Goal: Task Accomplishment & Management: Use online tool/utility

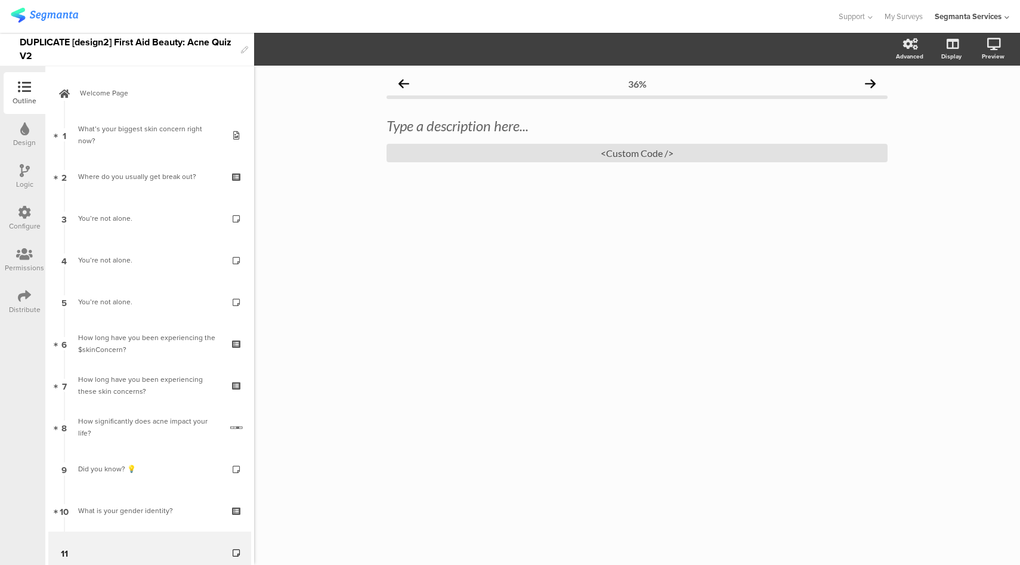
scroll to position [429, 0]
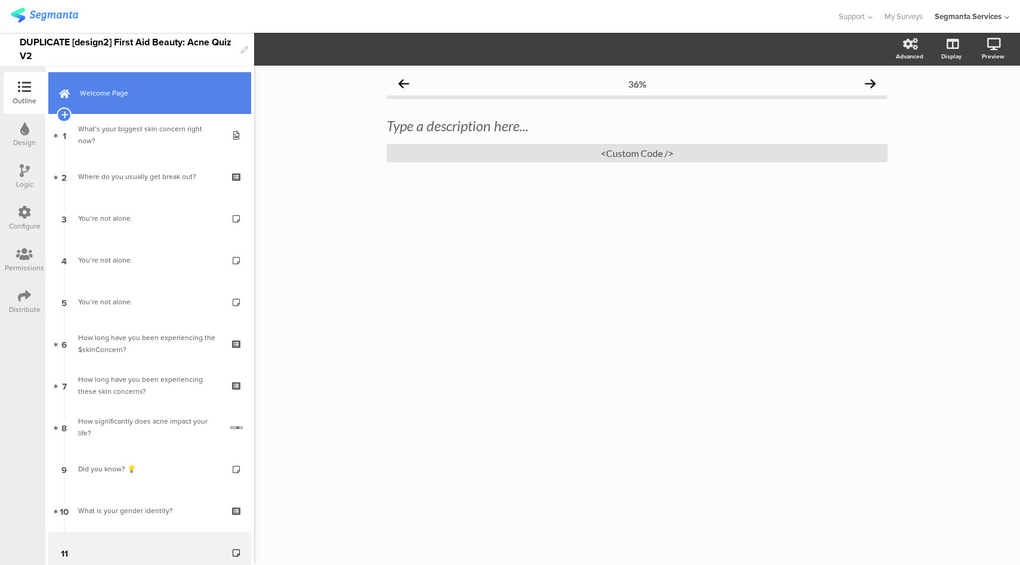
click at [169, 87] on span "Welcome Page" at bounding box center [156, 93] width 153 height 12
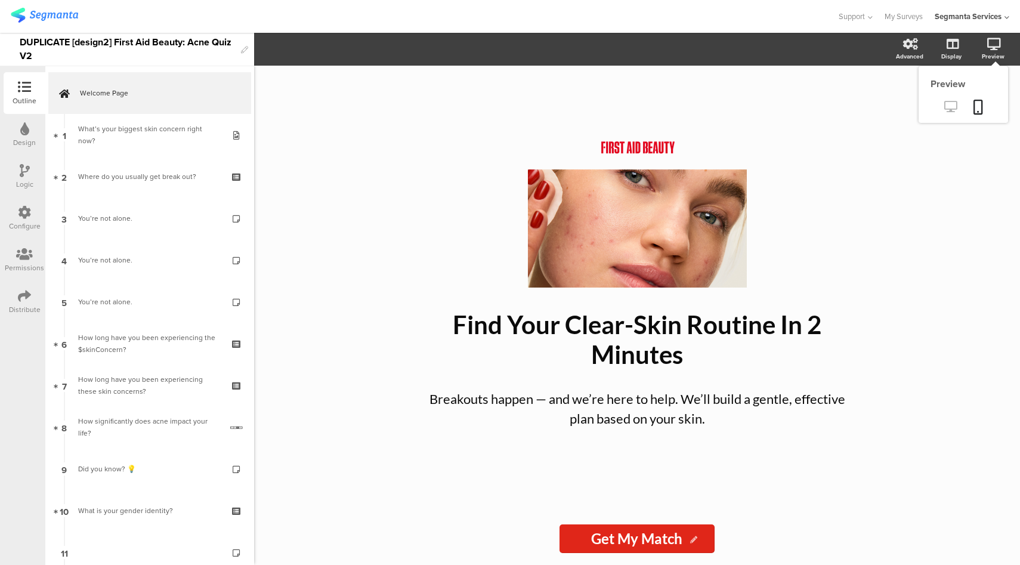
click at [953, 116] on link at bounding box center [950, 108] width 29 height 20
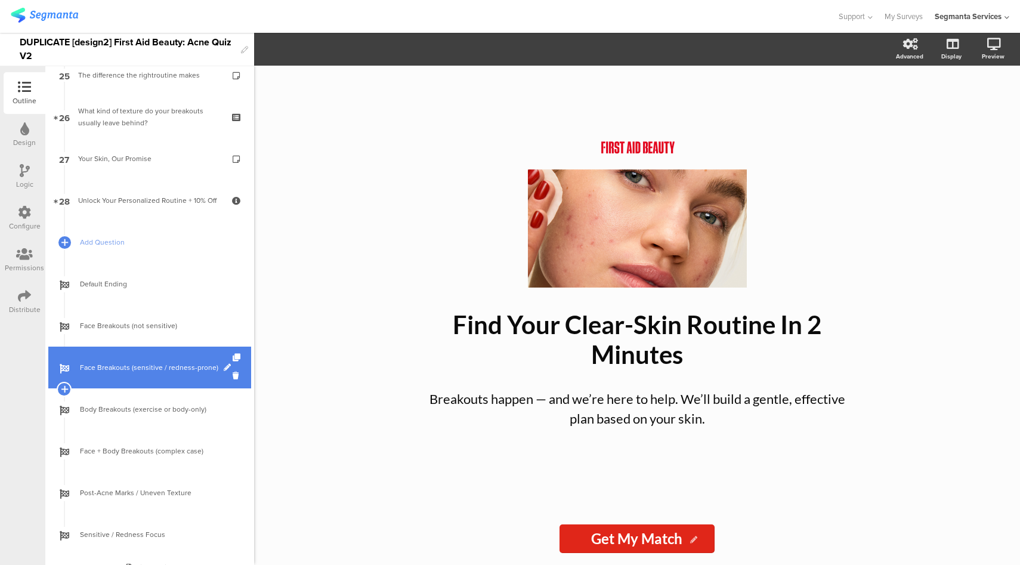
scroll to position [1079, 0]
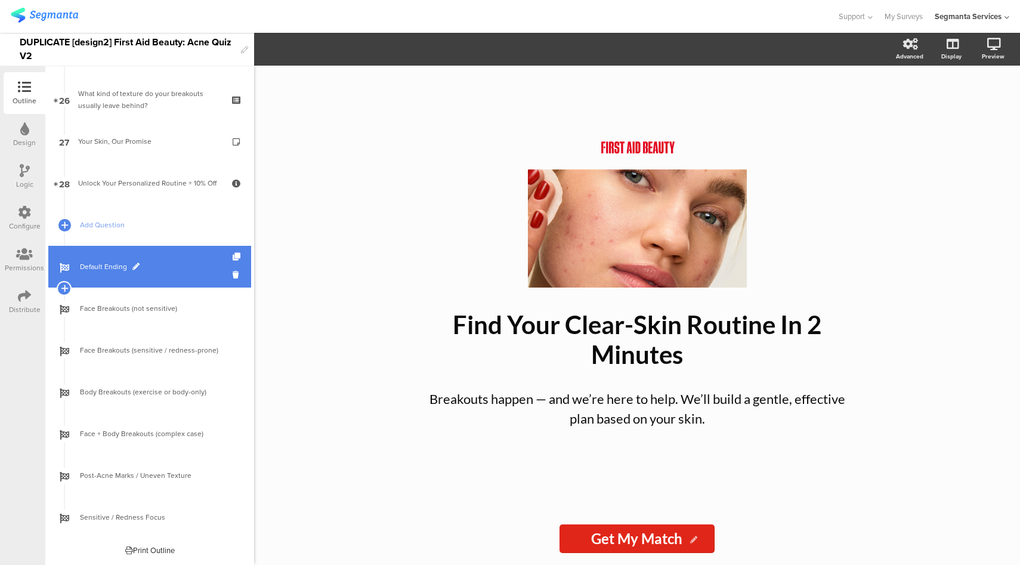
click at [164, 247] on link "Default Ending" at bounding box center [149, 267] width 203 height 42
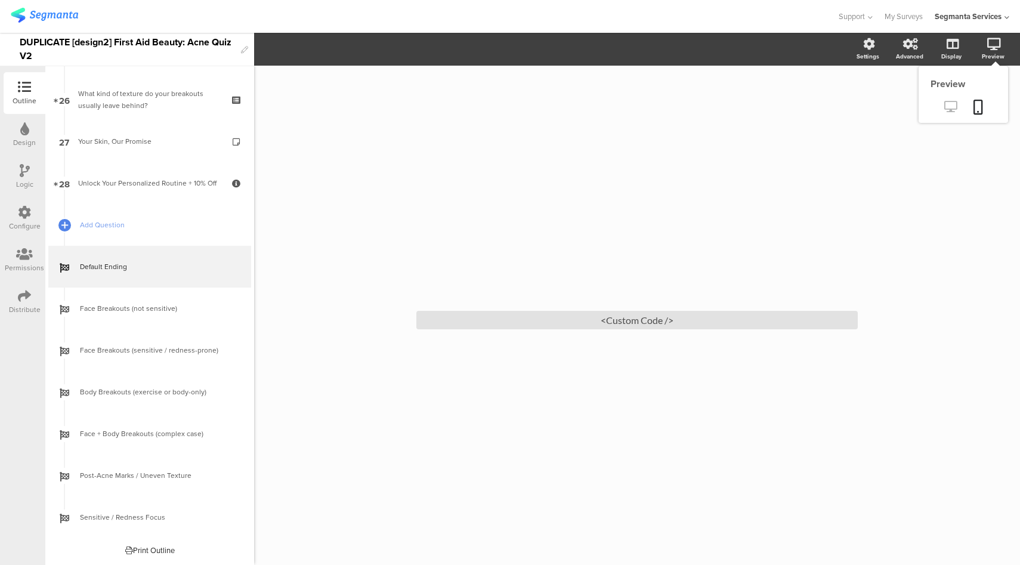
click at [948, 107] on icon at bounding box center [950, 106] width 13 height 11
